Goal: Use online tool/utility

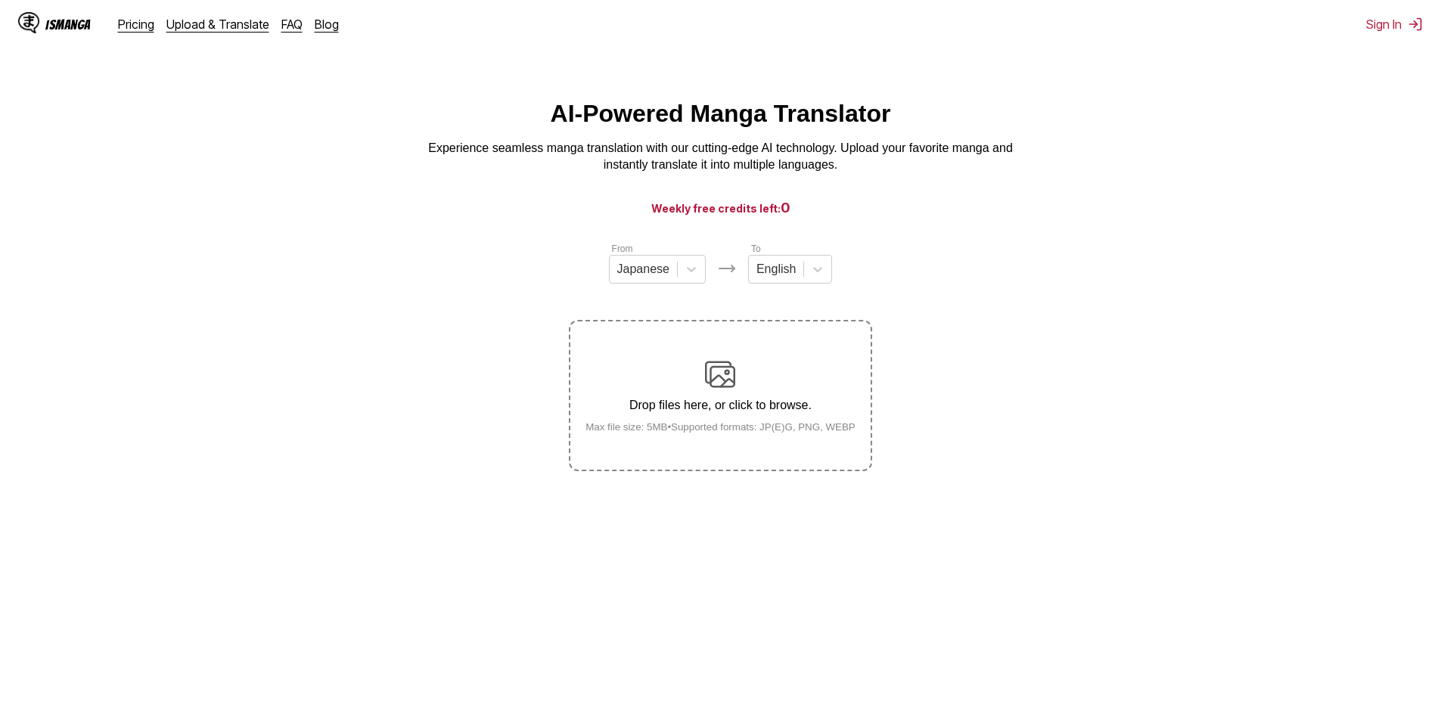
click at [704, 380] on div "Drop files here, or click to browse. Max file size: 5MB • Supported formats: JP…" at bounding box center [720, 395] width 294 height 73
click at [0, 0] on input "Drop files here, or click to browse. Max file size: 5MB • Supported formats: JP…" at bounding box center [0, 0] width 0 height 0
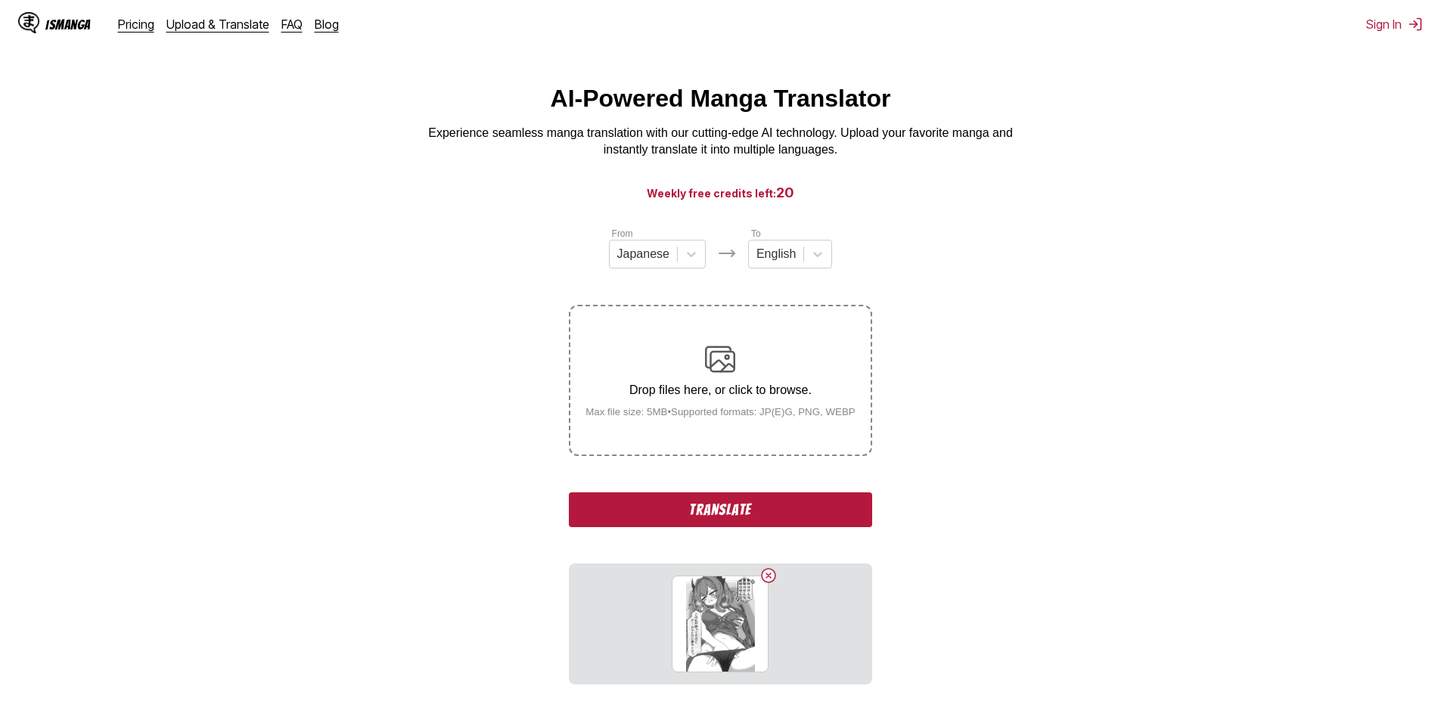
click at [736, 512] on button "Translate" at bounding box center [720, 509] width 303 height 35
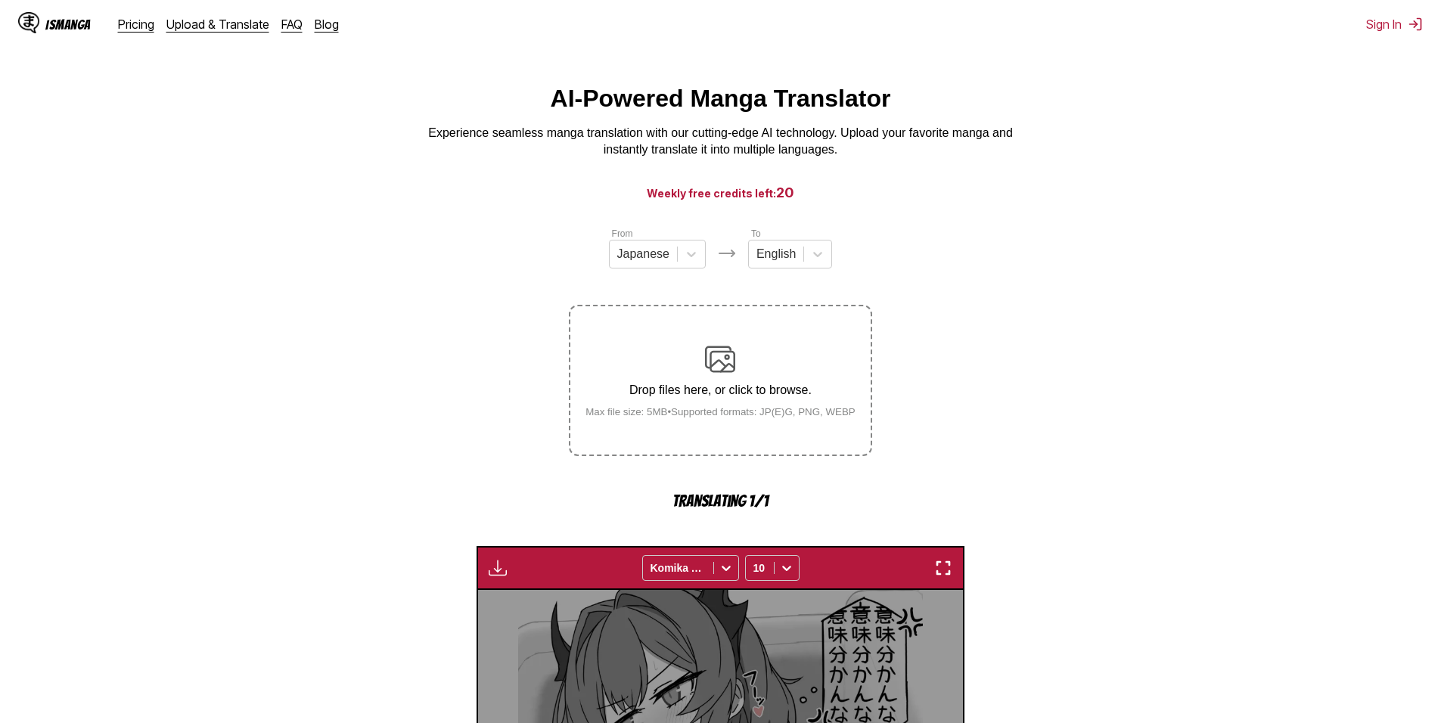
scroll to position [447, 0]
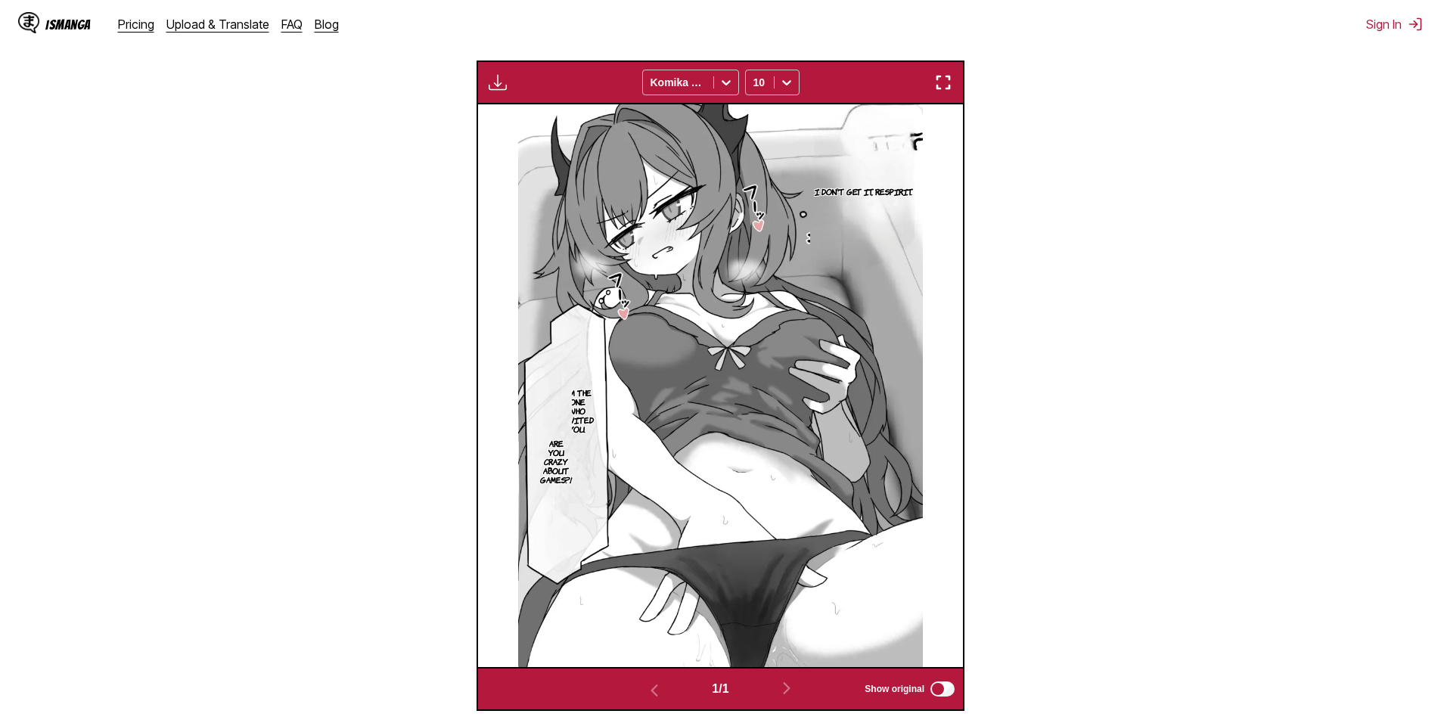
click at [1026, 433] on section "From Japanese To English Drop files here, or click to browse. Max file size: 5M…" at bounding box center [720, 252] width 1416 height 917
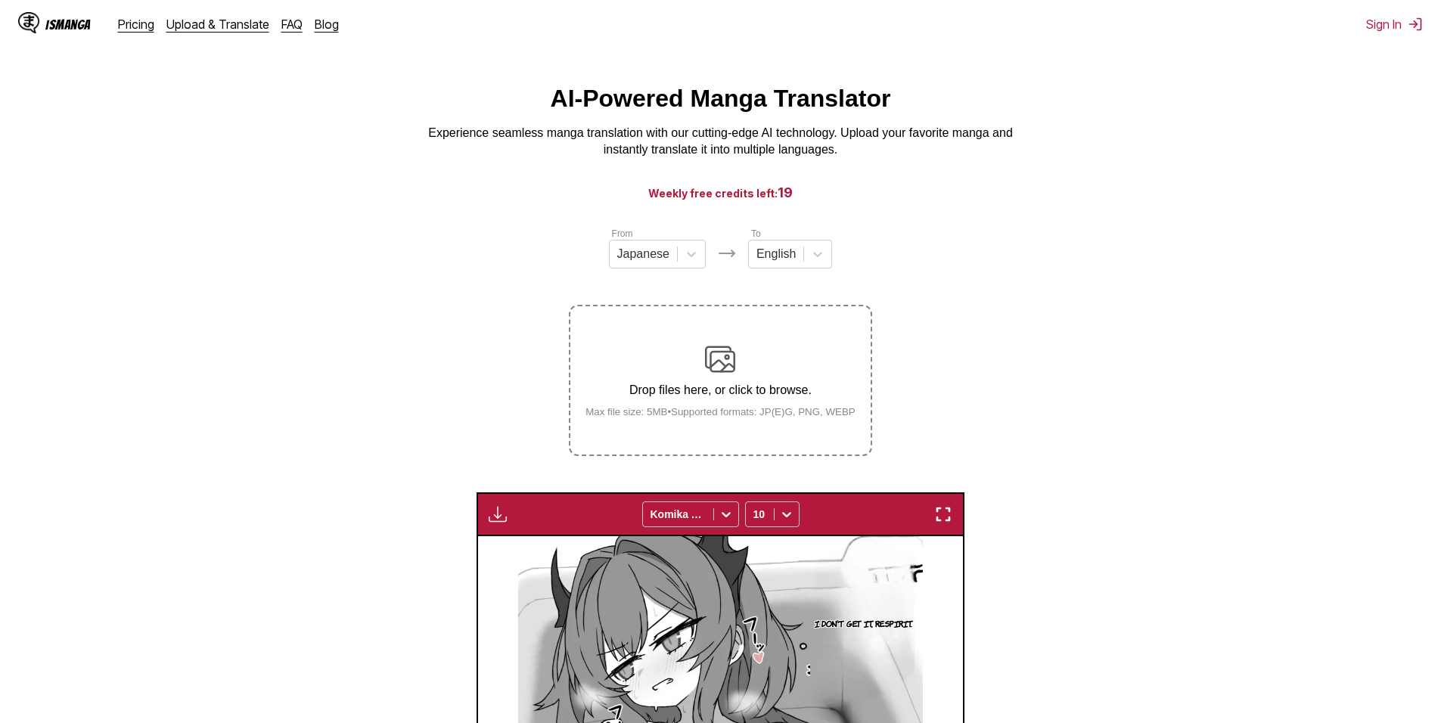
click at [724, 321] on label "Drop files here, or click to browse. Max file size: 5MB • Supported formats: JP…" at bounding box center [719, 380] width 299 height 148
click at [0, 0] on input "Drop files here, or click to browse. Max file size: 5MB • Supported formats: JP…" at bounding box center [0, 0] width 0 height 0
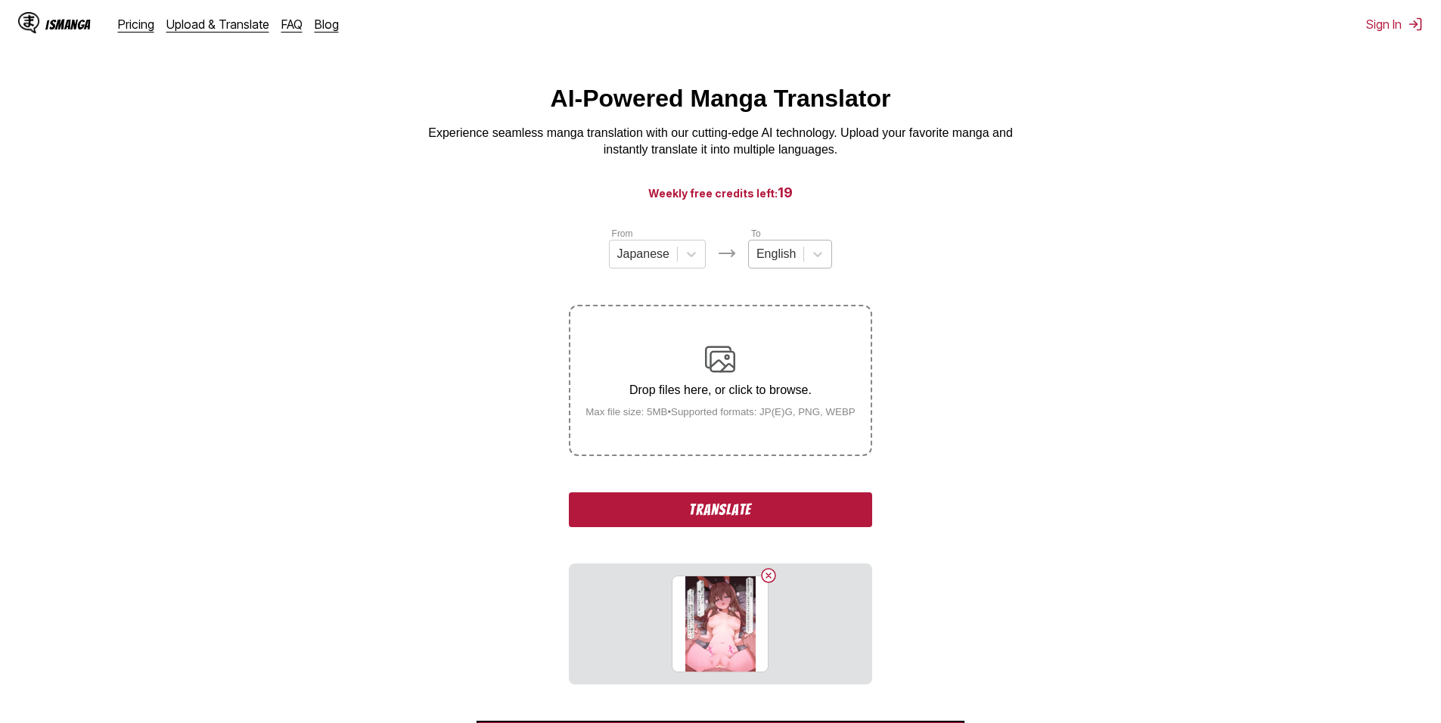
click at [785, 262] on div at bounding box center [775, 254] width 39 height 17
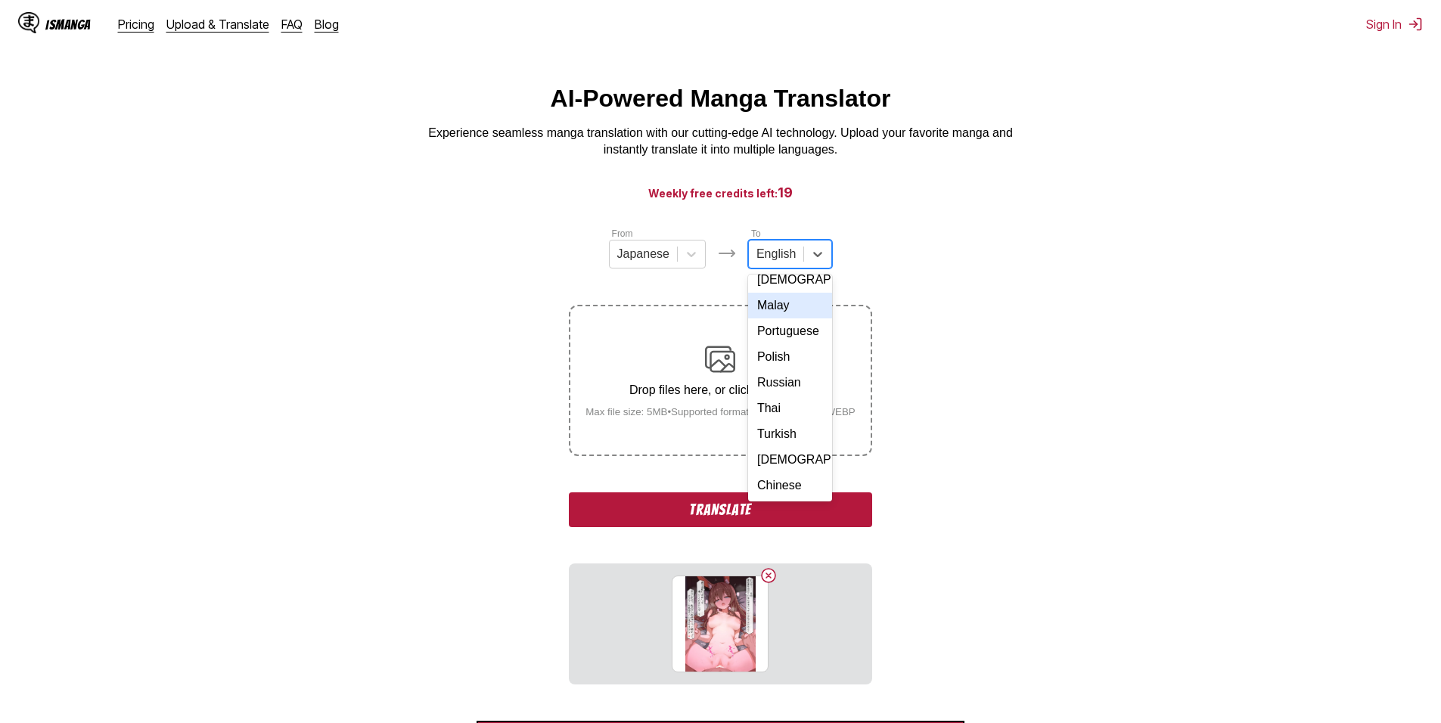
scroll to position [255, 0]
click at [793, 383] on div "Russian" at bounding box center [790, 383] width 84 height 26
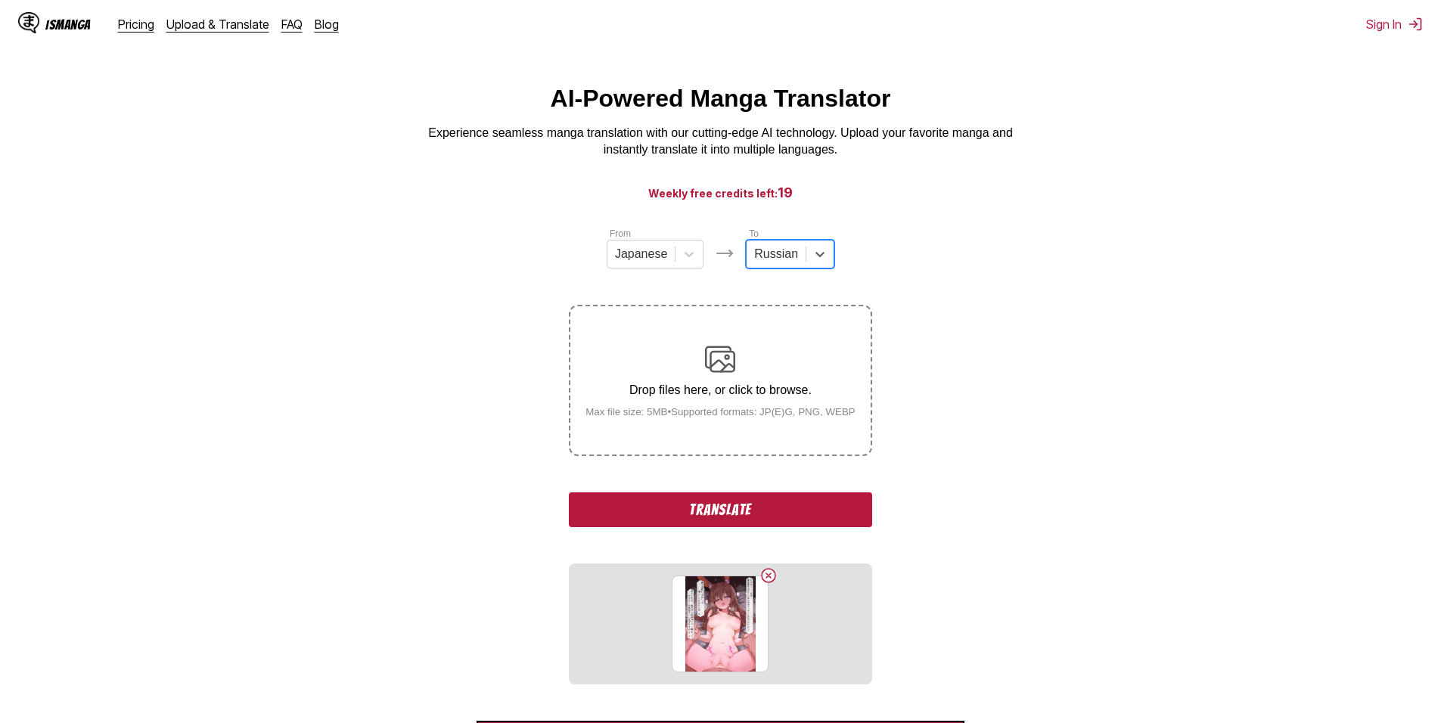
click at [797, 505] on button "Translate" at bounding box center [720, 509] width 303 height 35
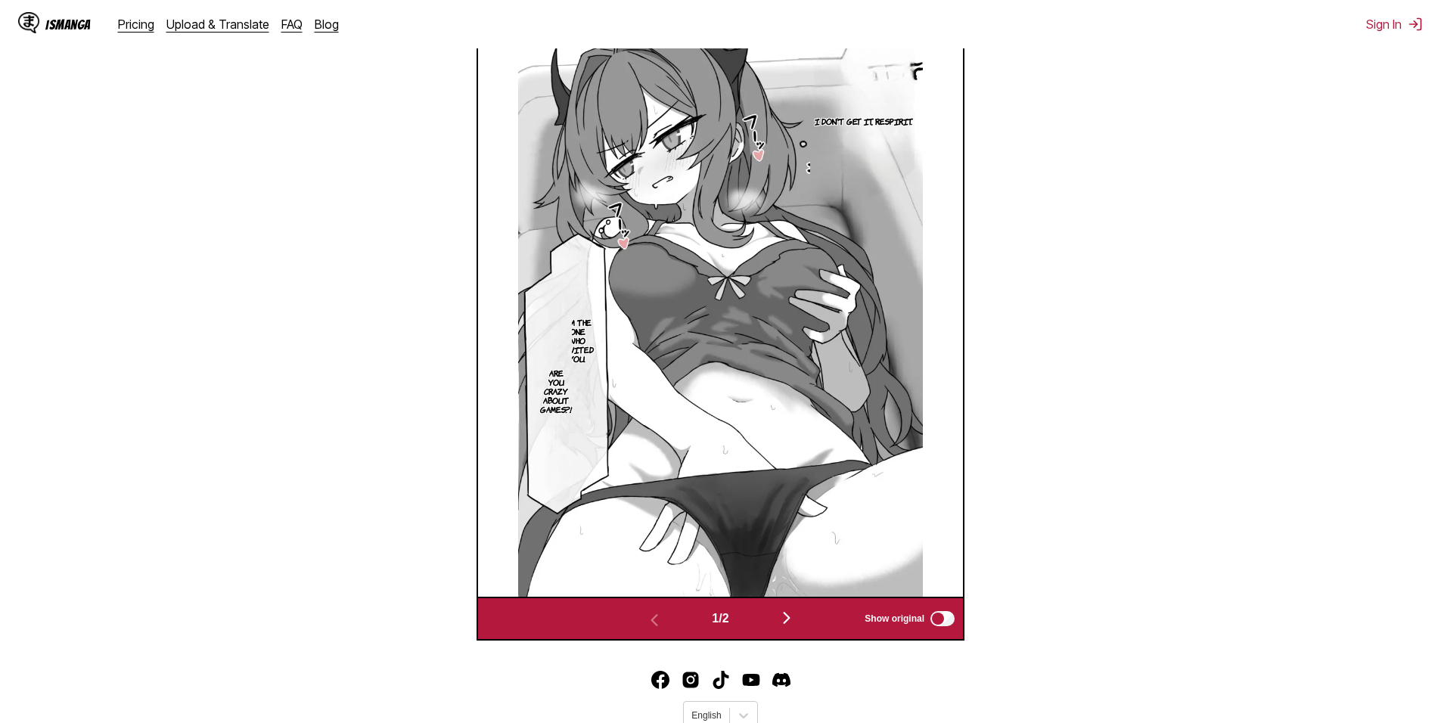
scroll to position [578, 0]
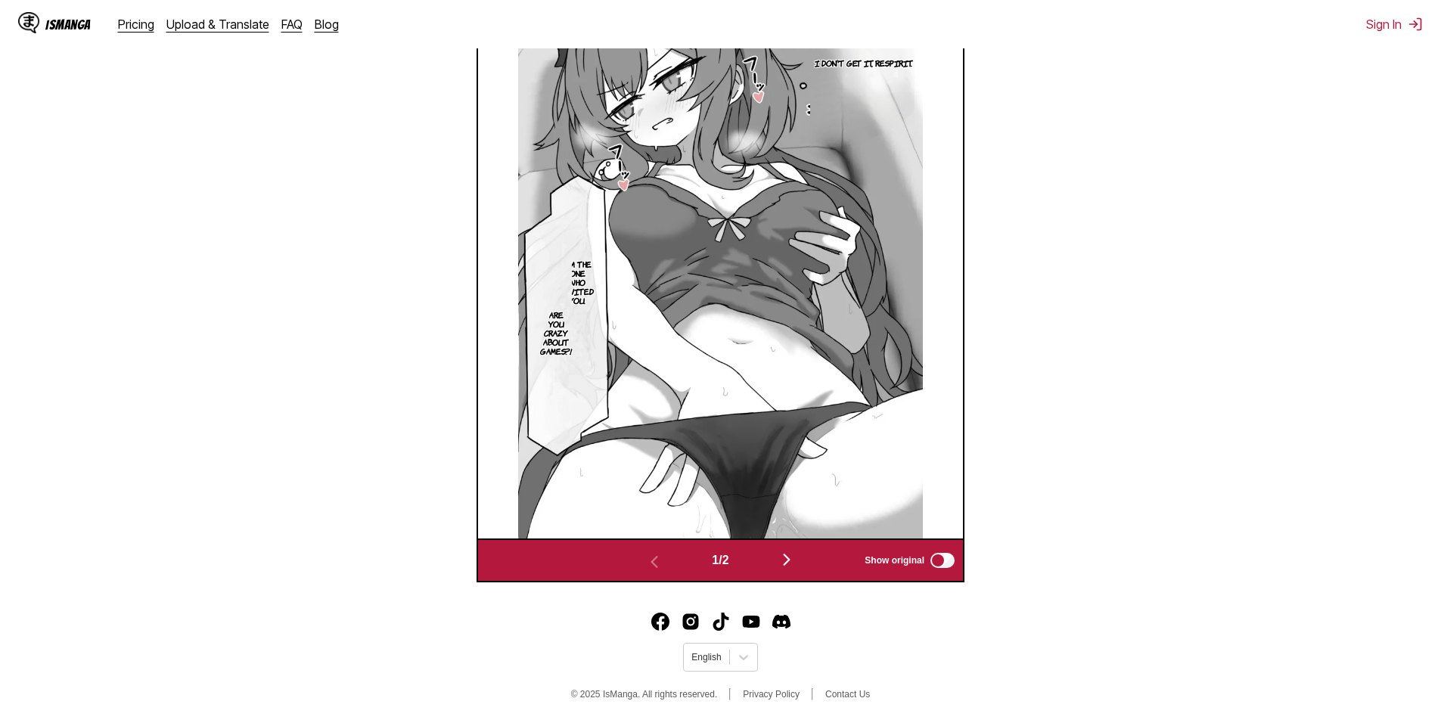
click at [786, 556] on img "button" at bounding box center [786, 560] width 18 height 18
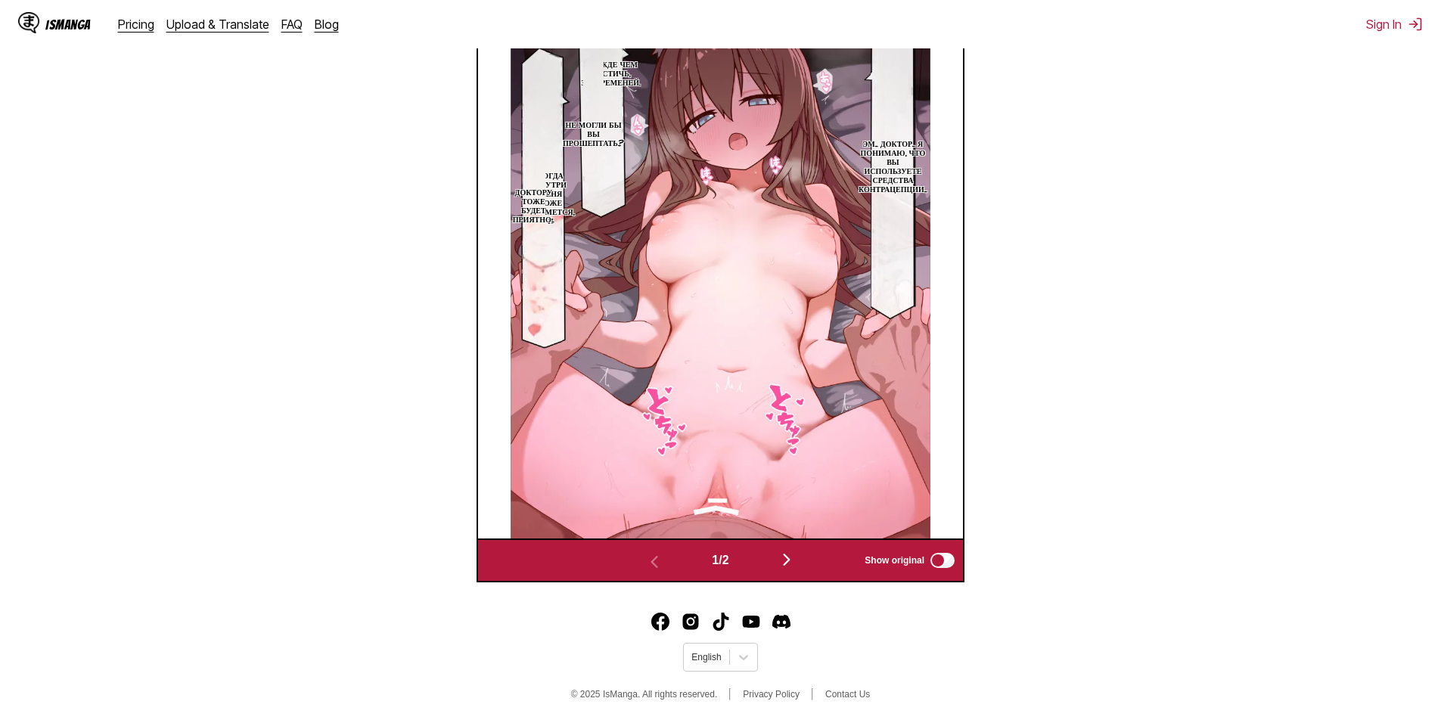
scroll to position [554, 0]
